Goal: Subscribe to service/newsletter

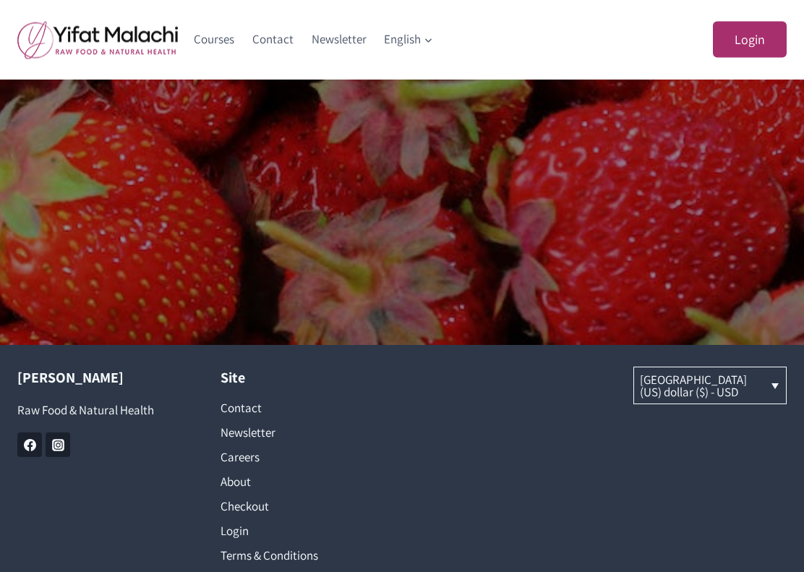
scroll to position [908, 0]
click at [772, 379] on link "[GEOGRAPHIC_DATA] (US) dollar ($) - USD" at bounding box center [710, 384] width 153 height 35
click at [713, 495] on div "United States (US) dollar ($) - USD Israeli new shekel (₪) - ILS" at bounding box center [707, 480] width 160 height 226
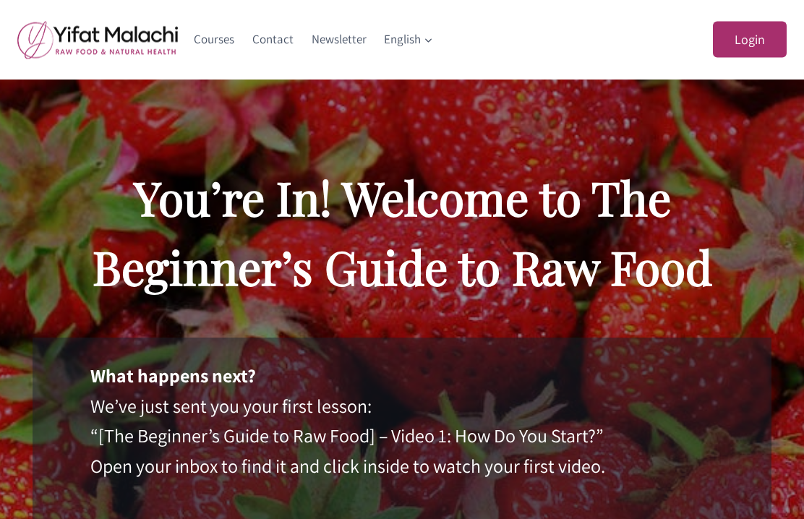
scroll to position [0, 0]
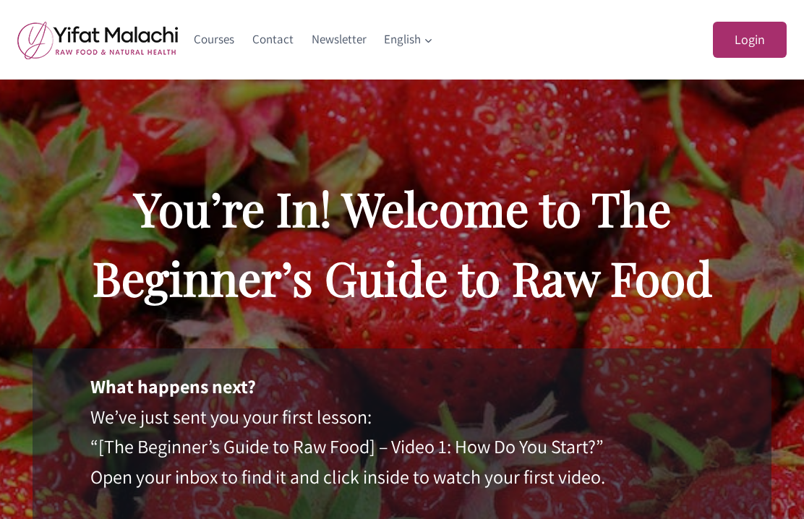
click at [770, 33] on link "Login" at bounding box center [750, 40] width 74 height 37
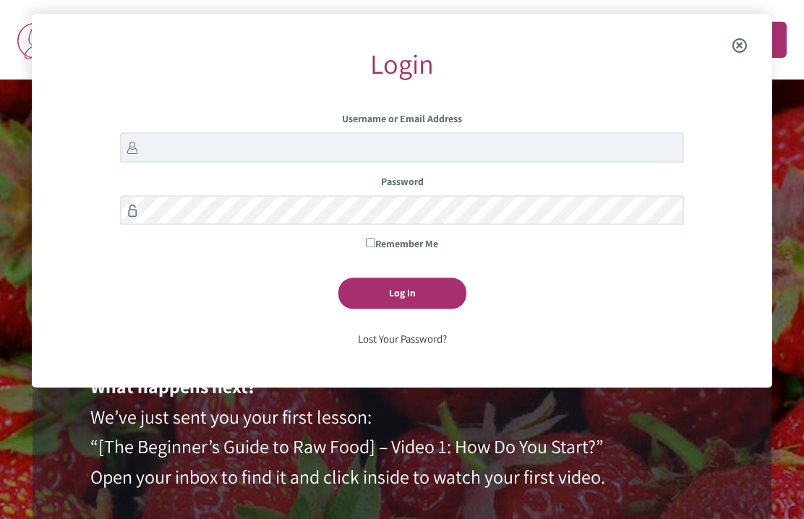
scroll to position [14, 0]
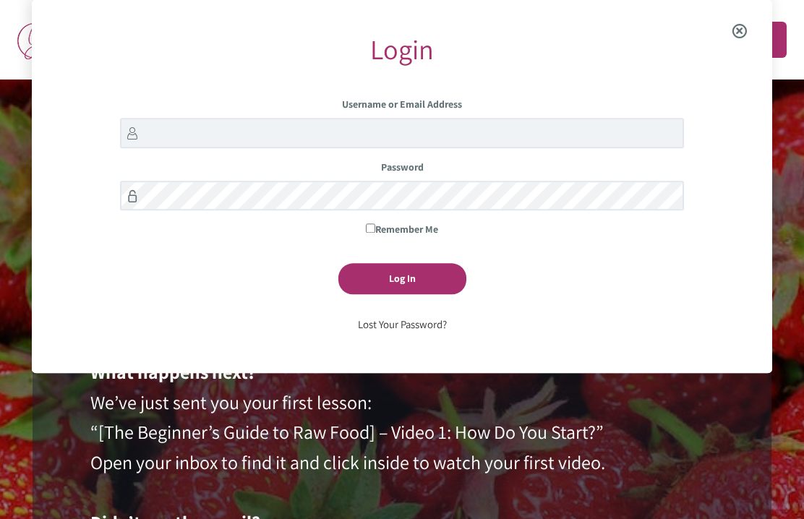
click at [738, 26] on span "Close the login modal" at bounding box center [740, 32] width 56 height 46
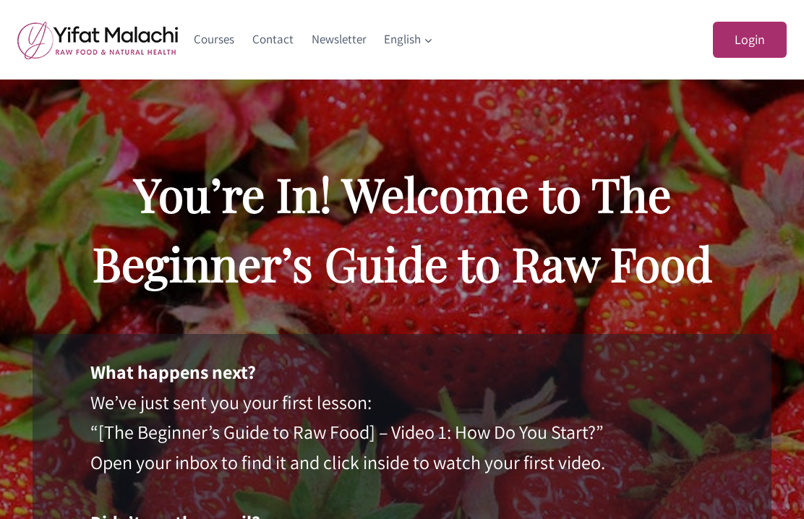
click at [223, 47] on link "Courses" at bounding box center [214, 39] width 59 height 35
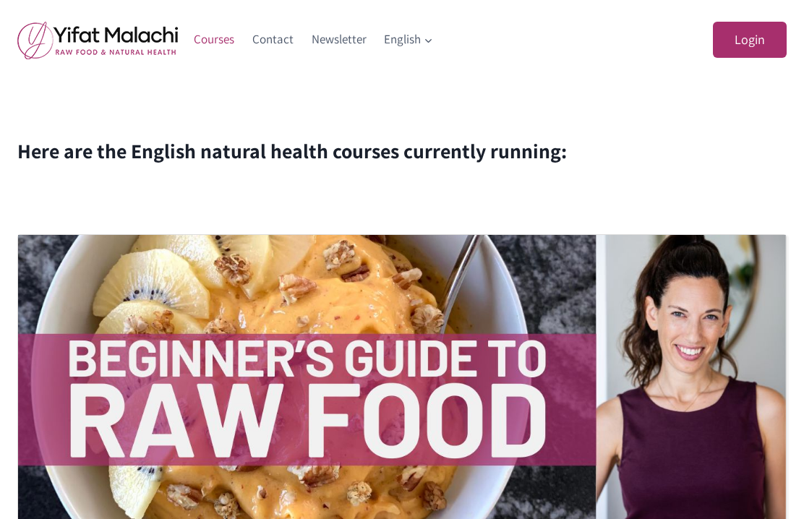
scroll to position [145, 0]
click at [352, 32] on link "Newsletter" at bounding box center [338, 39] width 73 height 35
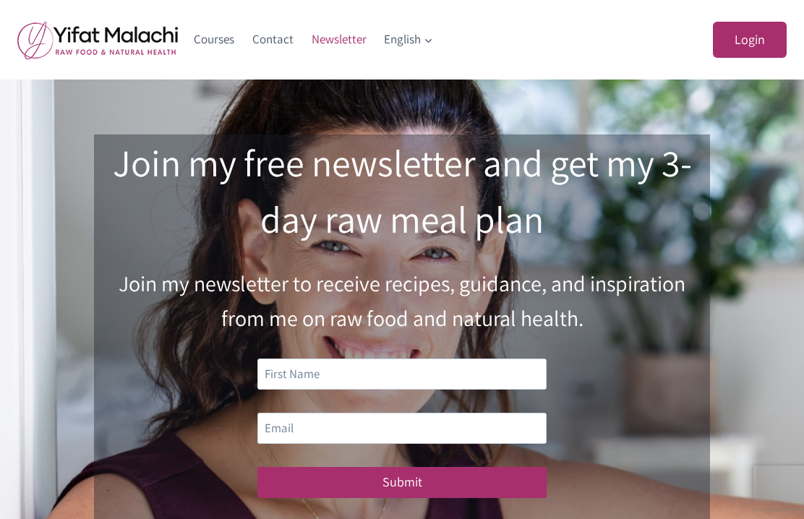
scroll to position [38, 0]
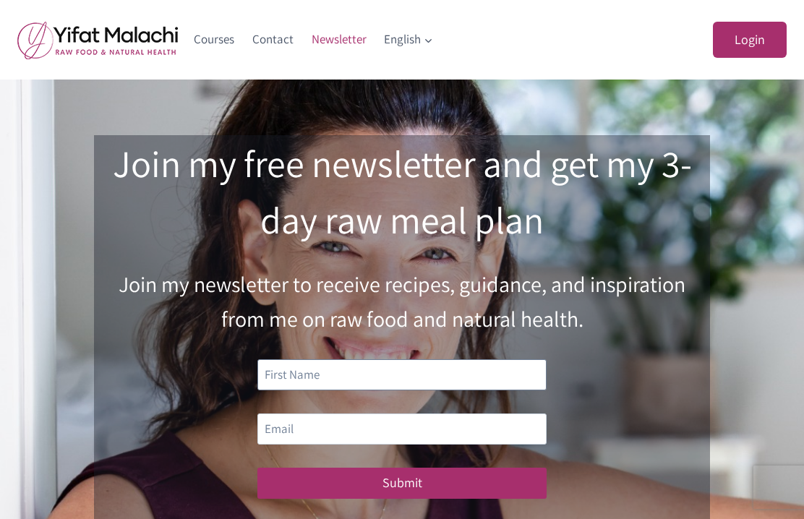
click at [313, 381] on input "text" at bounding box center [401, 374] width 289 height 31
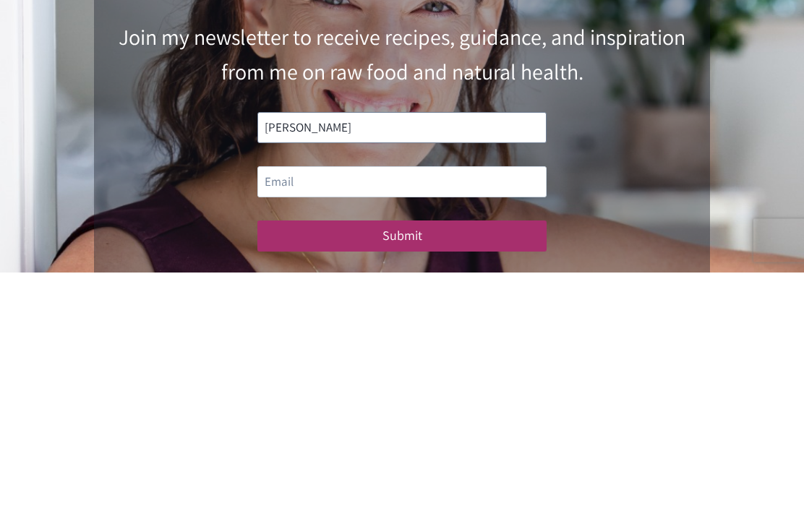
type input "Teri"
click at [296, 414] on input "email" at bounding box center [401, 429] width 289 height 31
type input "terbuthy@aol.com"
click at [429, 468] on button "Submit" at bounding box center [401, 483] width 289 height 31
